Goal: Check status: Check status

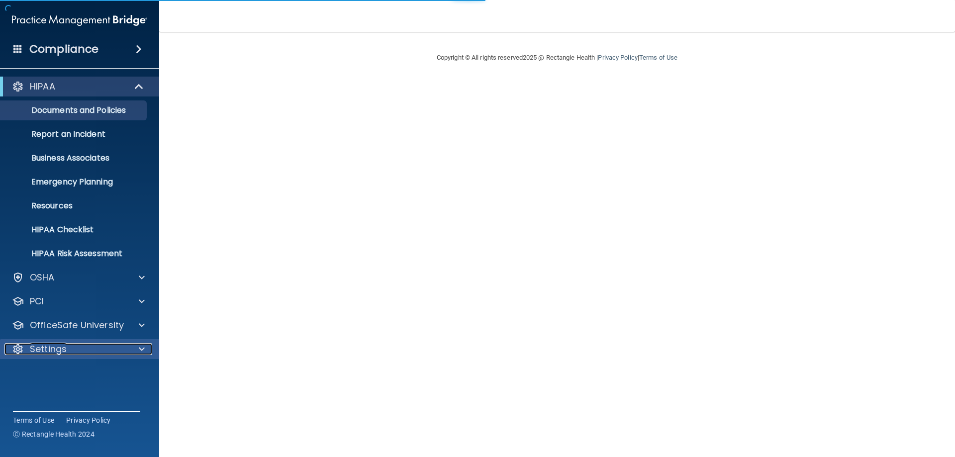
click at [113, 347] on div "Settings" at bounding box center [65, 349] width 123 height 12
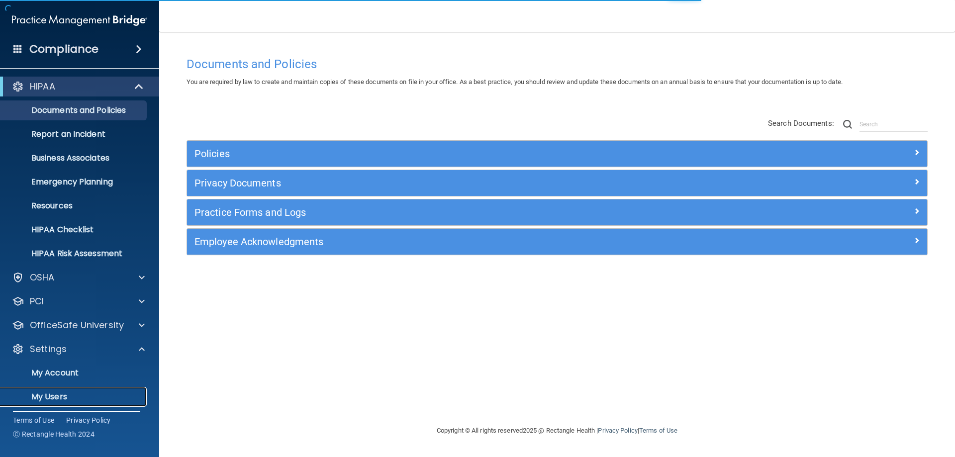
click at [66, 402] on link "My Users" at bounding box center [68, 397] width 157 height 20
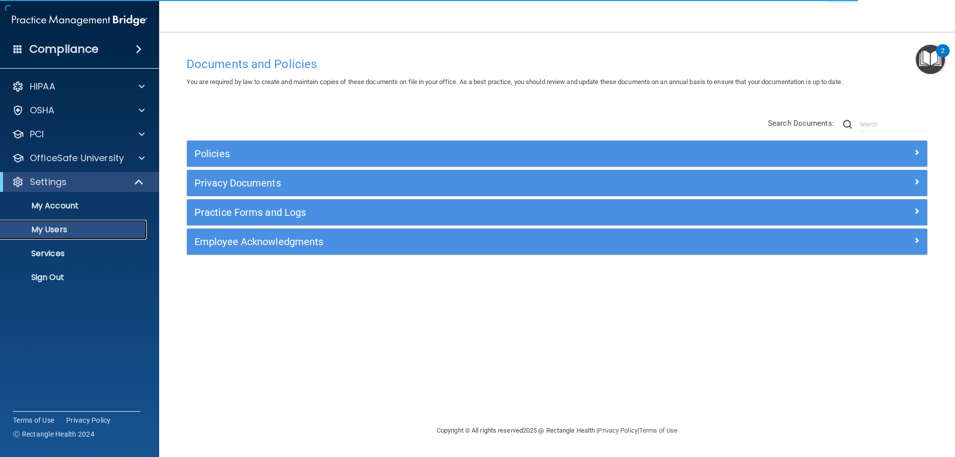
select select "20"
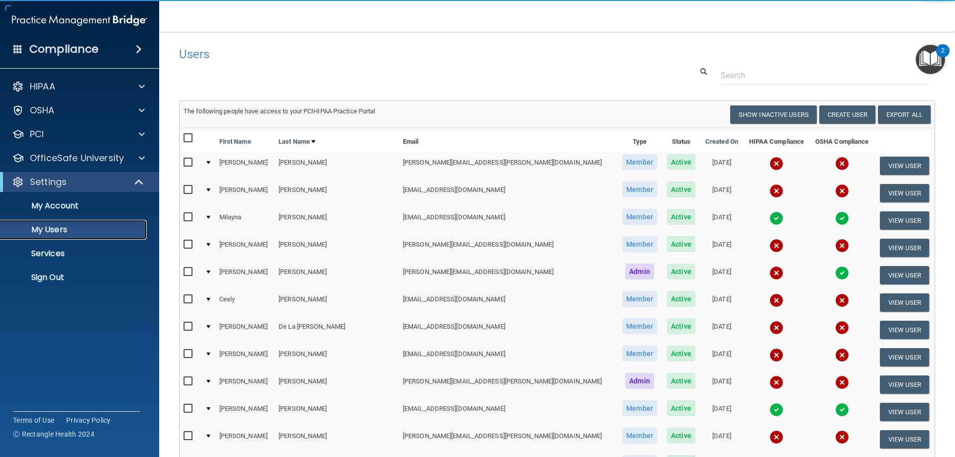
click at [48, 229] on p "My Users" at bounding box center [74, 230] width 136 height 10
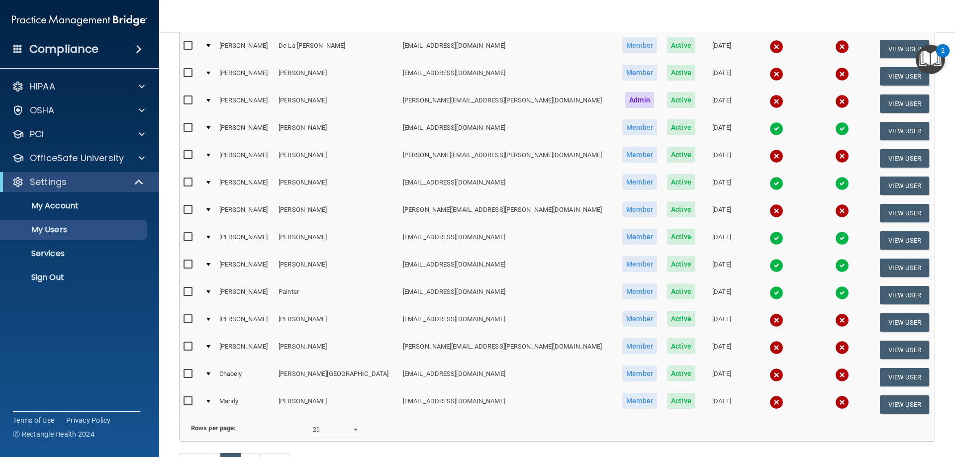
scroll to position [299, 0]
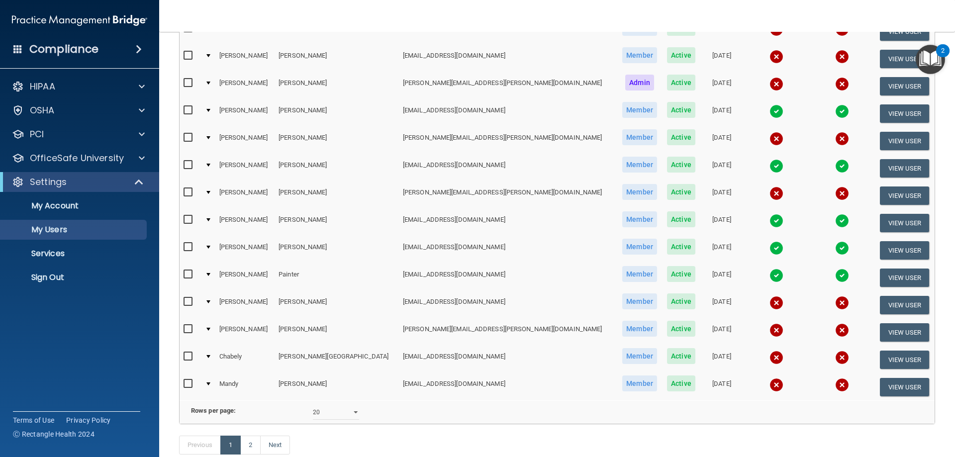
click at [770, 385] on img at bounding box center [777, 385] width 14 height 14
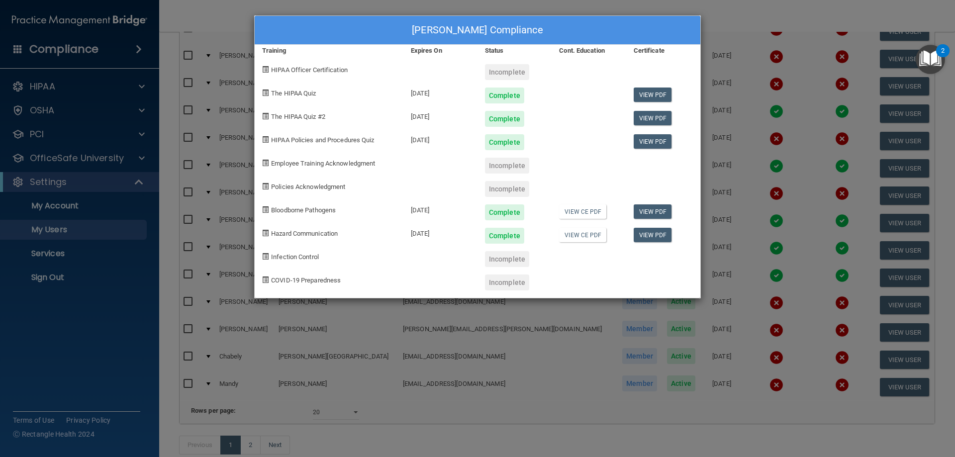
click at [746, 2] on div "[PERSON_NAME] Compliance Training Expires On Status Cont. Education Certificate…" at bounding box center [477, 228] width 955 height 457
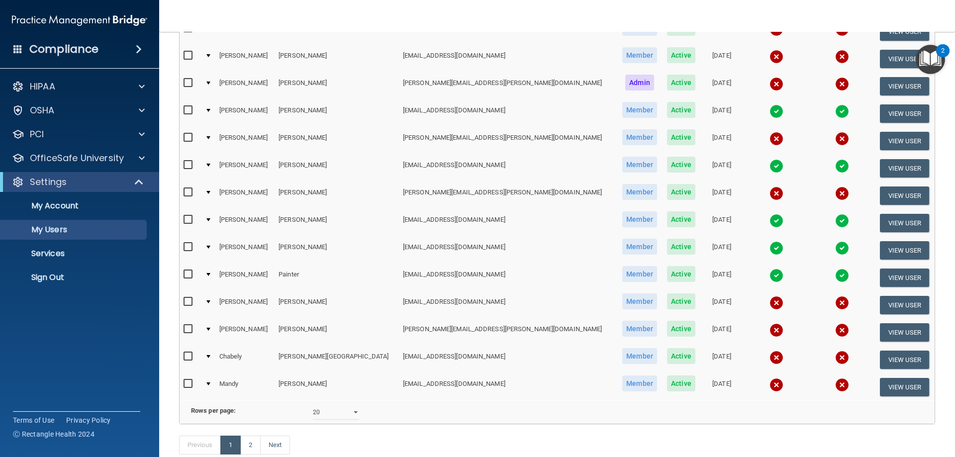
click at [770, 388] on img at bounding box center [777, 385] width 14 height 14
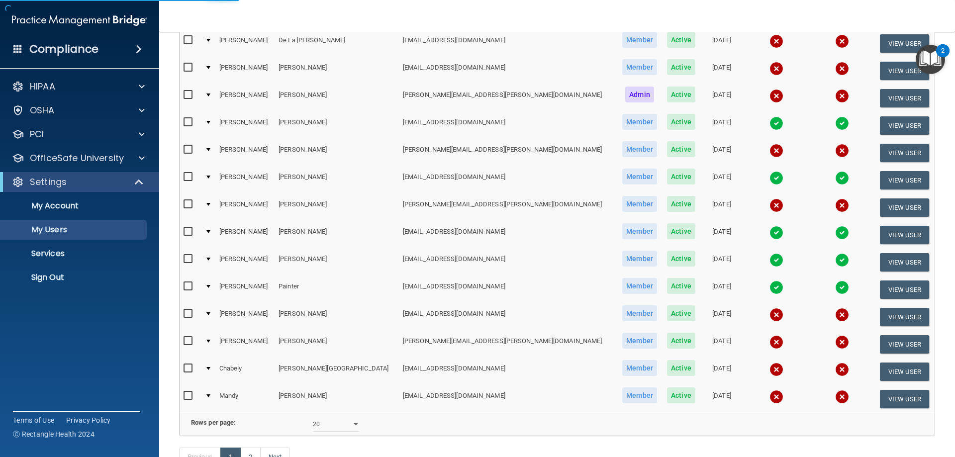
click at [770, 395] on img at bounding box center [777, 397] width 14 height 14
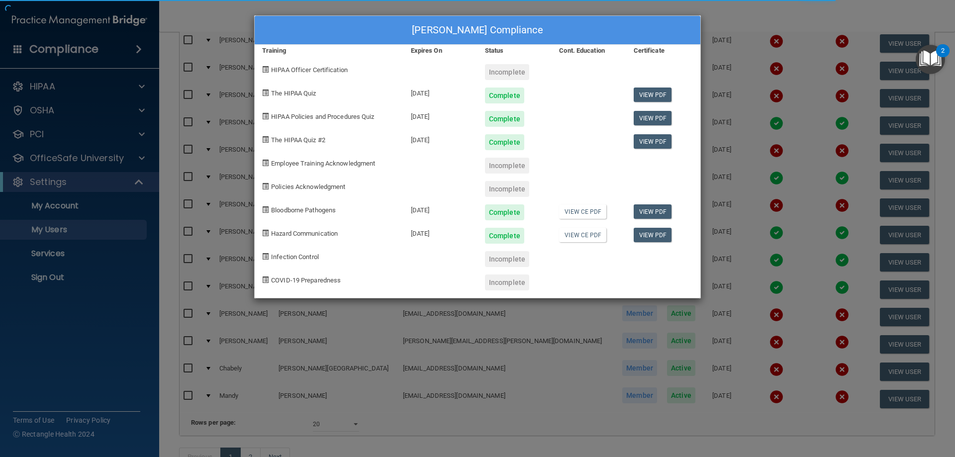
click at [360, 364] on div "[PERSON_NAME] Compliance Training Expires On Status Cont. Education Certificate…" at bounding box center [477, 228] width 955 height 457
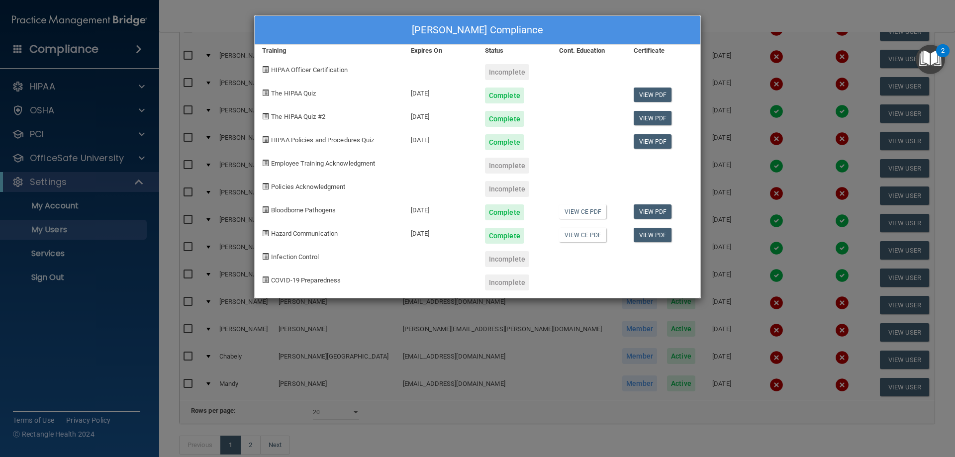
click at [756, 21] on div "[PERSON_NAME] Compliance Training Expires On Status Cont. Education Certificate…" at bounding box center [477, 228] width 955 height 457
